Goal: Complete application form

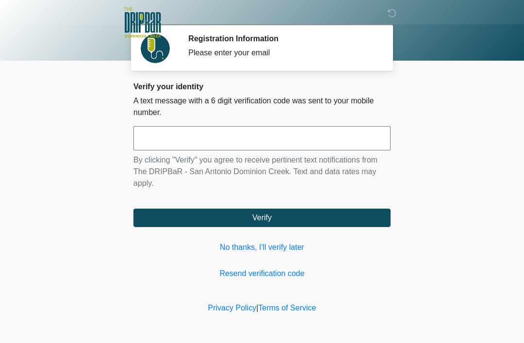
click at [276, 246] on link "No thanks, I'll verify later" at bounding box center [261, 247] width 257 height 12
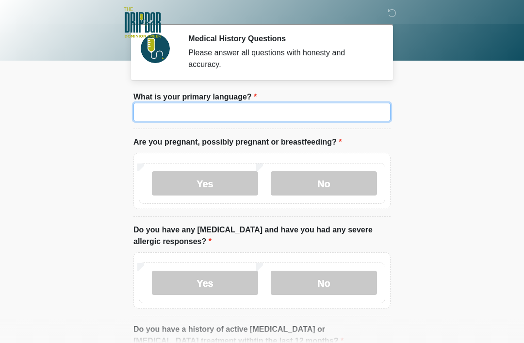
click at [232, 108] on input "What is your primary language?" at bounding box center [261, 112] width 257 height 18
type input "*******"
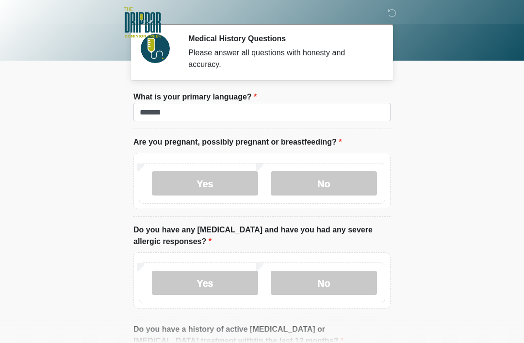
click at [332, 173] on label "No" at bounding box center [324, 183] width 106 height 24
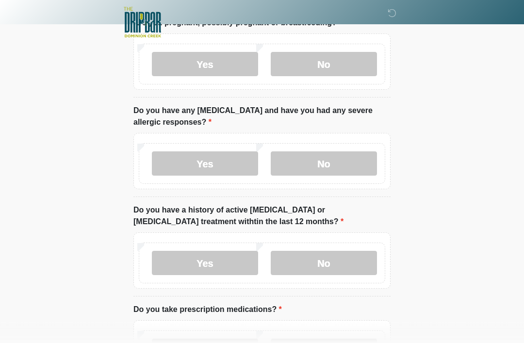
scroll to position [119, 0]
click at [322, 163] on label "No" at bounding box center [324, 163] width 106 height 24
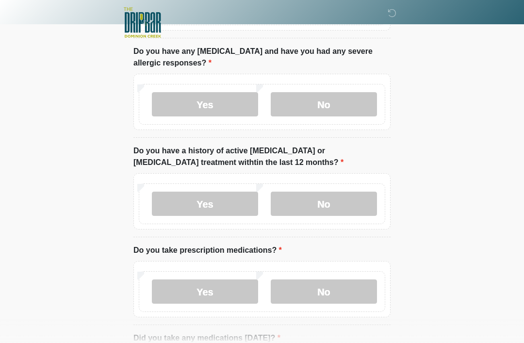
scroll to position [181, 0]
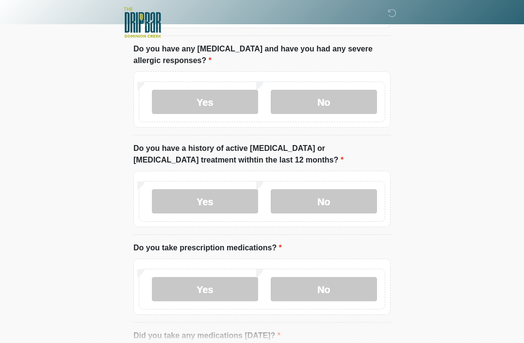
click at [204, 107] on label "Yes" at bounding box center [205, 102] width 106 height 24
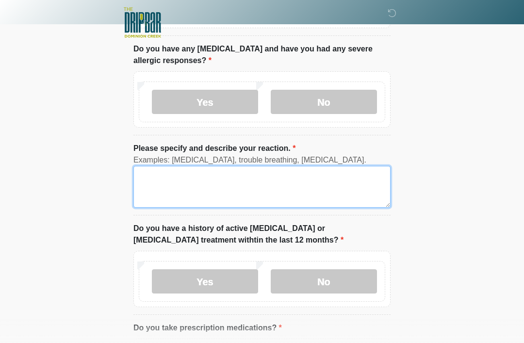
click at [268, 183] on textarea "Please specify and describe your reaction." at bounding box center [261, 187] width 257 height 42
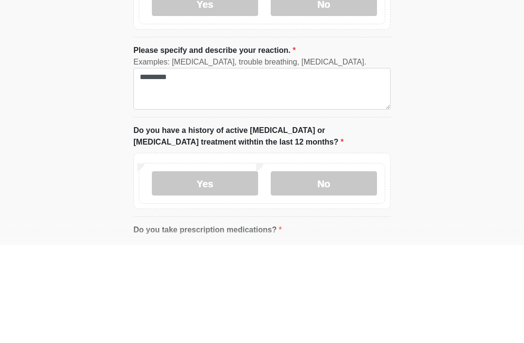
scroll to position [279, 0]
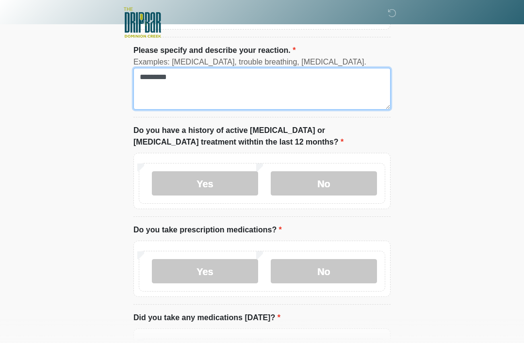
type textarea "********"
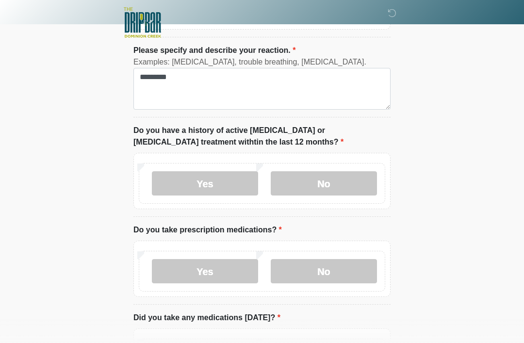
click at [342, 182] on label "No" at bounding box center [324, 183] width 106 height 24
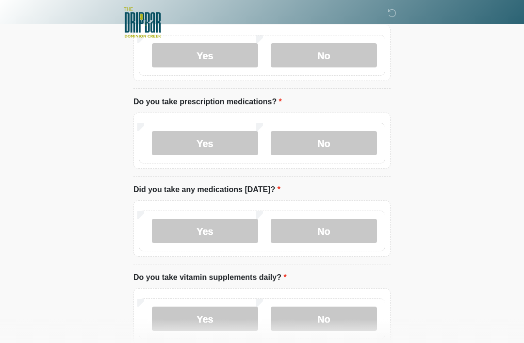
scroll to position [408, 0]
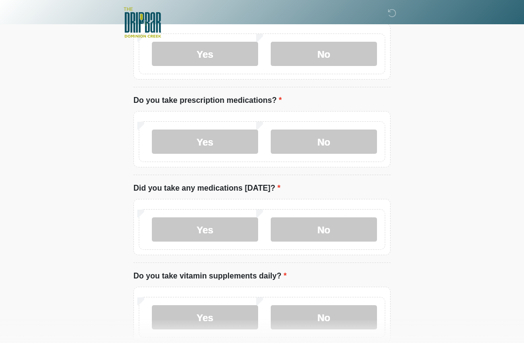
click at [348, 143] on label "No" at bounding box center [324, 141] width 106 height 24
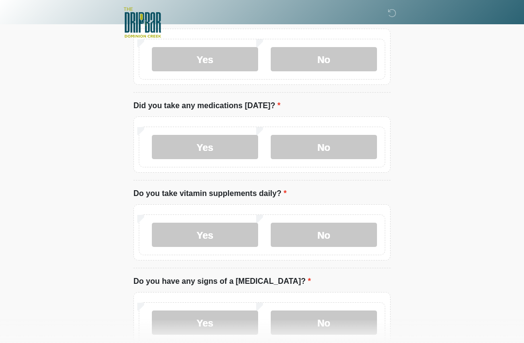
scroll to position [493, 0]
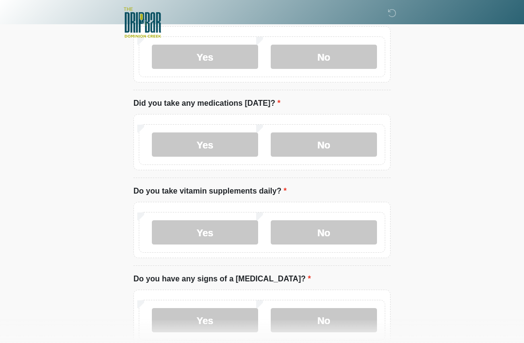
click at [216, 151] on label "Yes" at bounding box center [205, 144] width 106 height 24
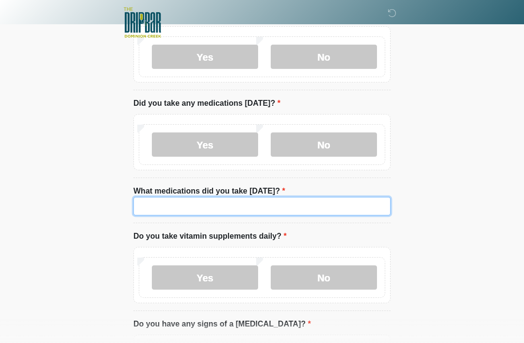
click at [210, 204] on input "What medications did you take today?" at bounding box center [261, 206] width 257 height 18
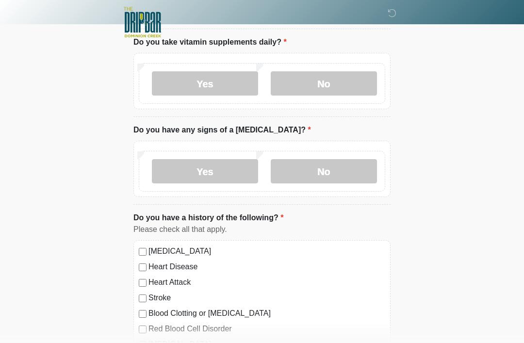
scroll to position [688, 0]
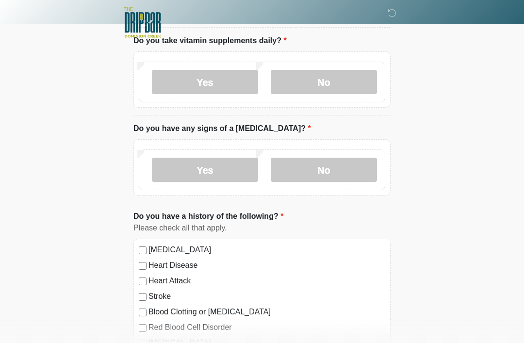
type input "*******"
click at [350, 70] on label "No" at bounding box center [324, 82] width 106 height 24
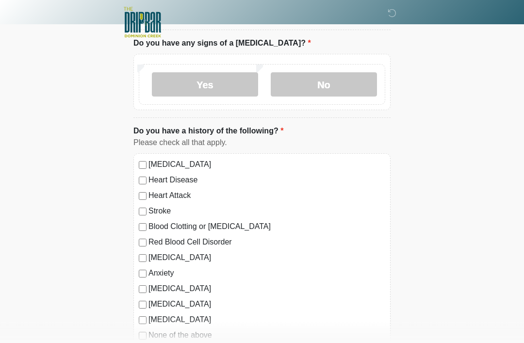
scroll to position [775, 0]
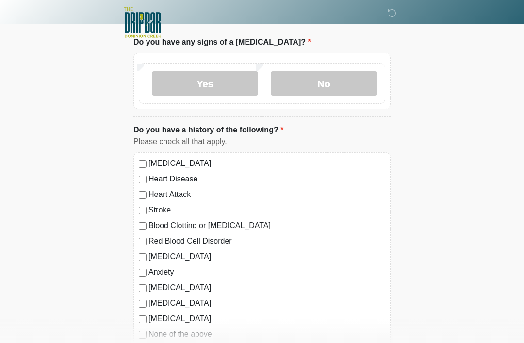
click at [333, 73] on label "No" at bounding box center [324, 83] width 106 height 24
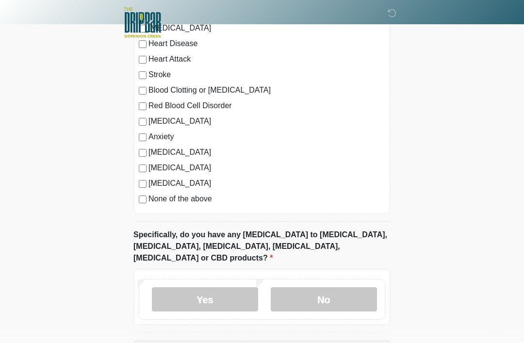
scroll to position [914, 0]
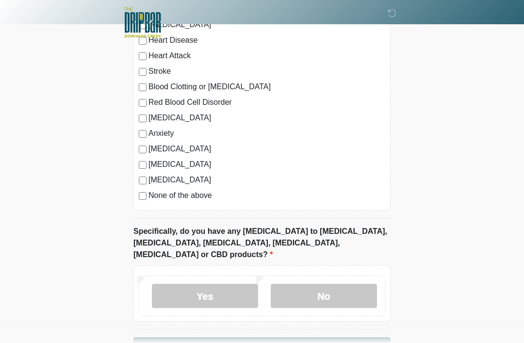
click at [338, 284] on label "No" at bounding box center [324, 296] width 106 height 24
click at [324, 337] on button "Continue" at bounding box center [261, 346] width 257 height 18
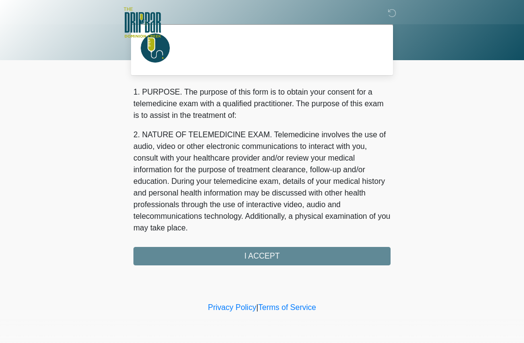
scroll to position [0, 0]
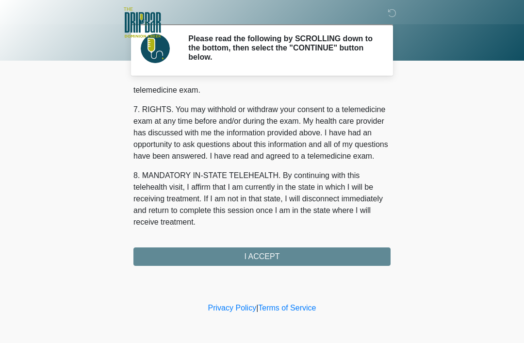
click at [336, 253] on button "I ACCEPT" at bounding box center [261, 256] width 257 height 18
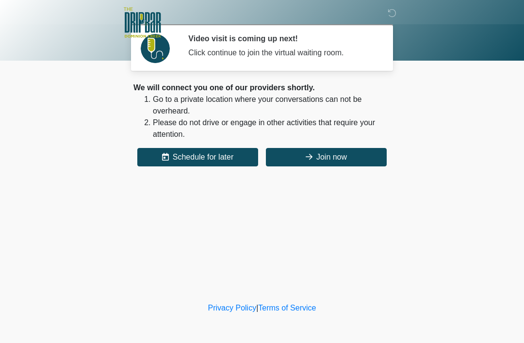
click at [328, 152] on button "Join now" at bounding box center [326, 157] width 121 height 18
